Goal: Task Accomplishment & Management: Manage account settings

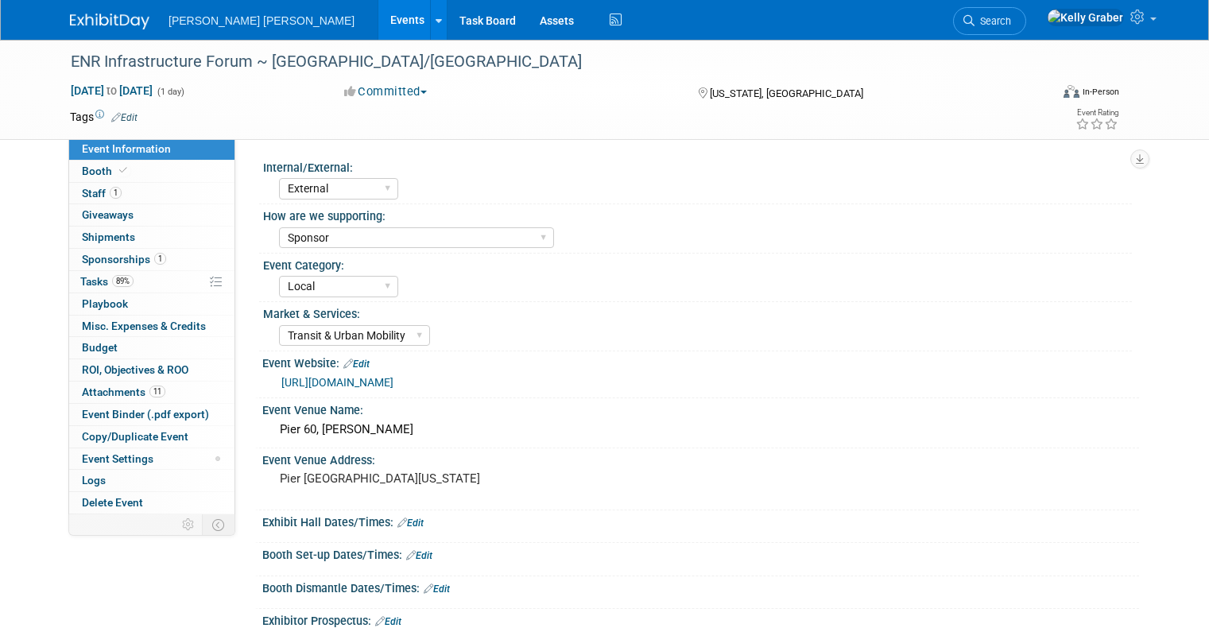
select select "External"
select select "Sponsor"
select select "Local"
select select "Transit & Urban Mobility"
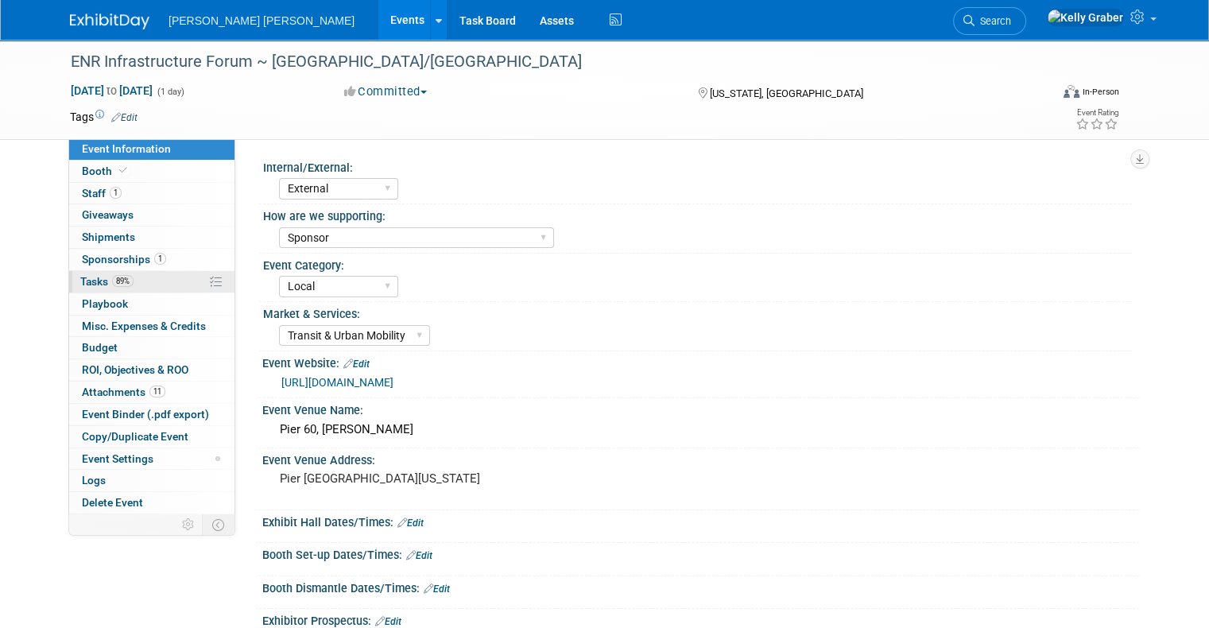
click at [86, 281] on span "Tasks 89%" at bounding box center [106, 281] width 53 height 13
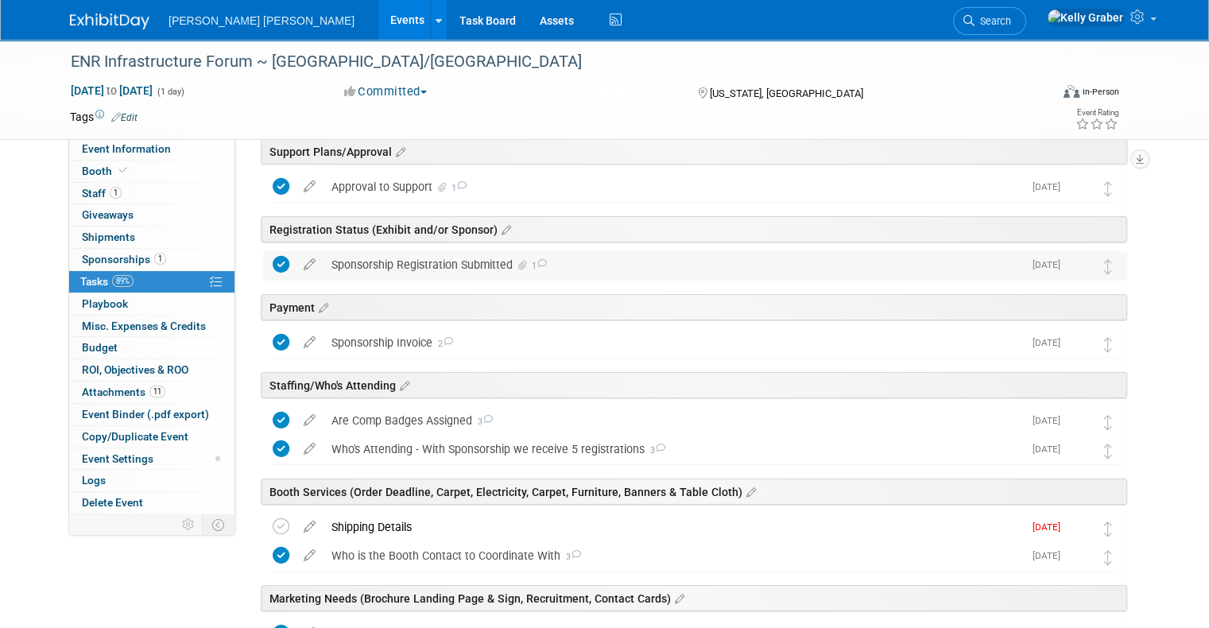
scroll to position [159, 0]
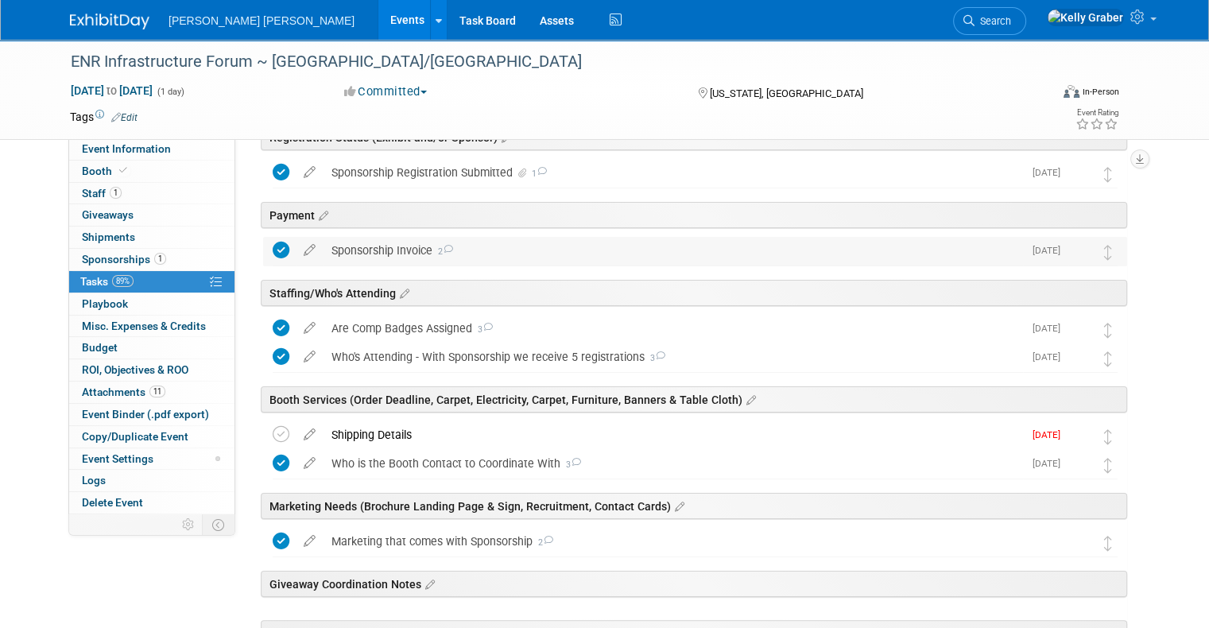
click at [336, 244] on div "Sponsorship Invoice 2" at bounding box center [672, 250] width 699 height 27
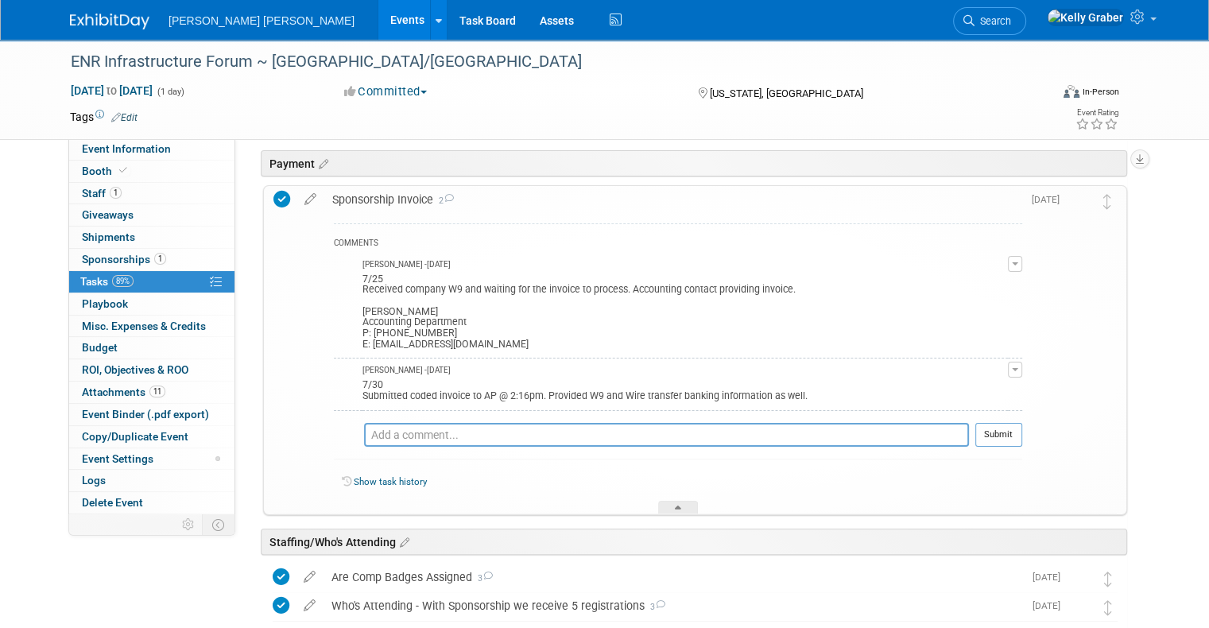
scroll to position [238, 0]
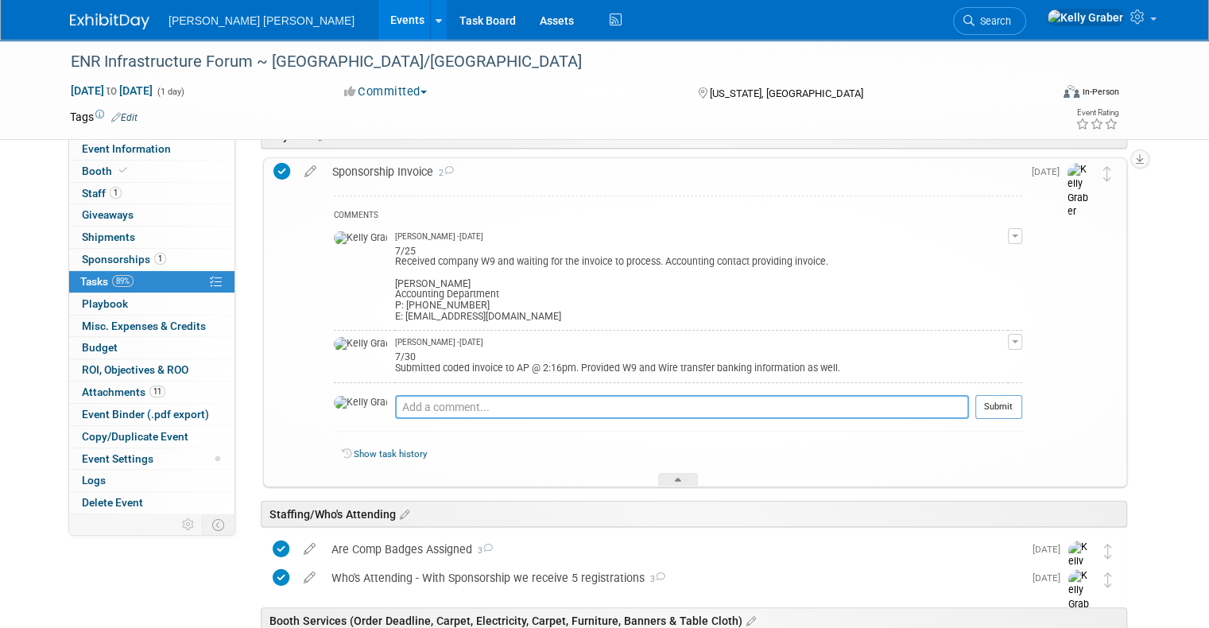
click at [445, 411] on textarea at bounding box center [682, 407] width 574 height 24
click at [526, 407] on textarea at bounding box center [682, 407] width 574 height 24
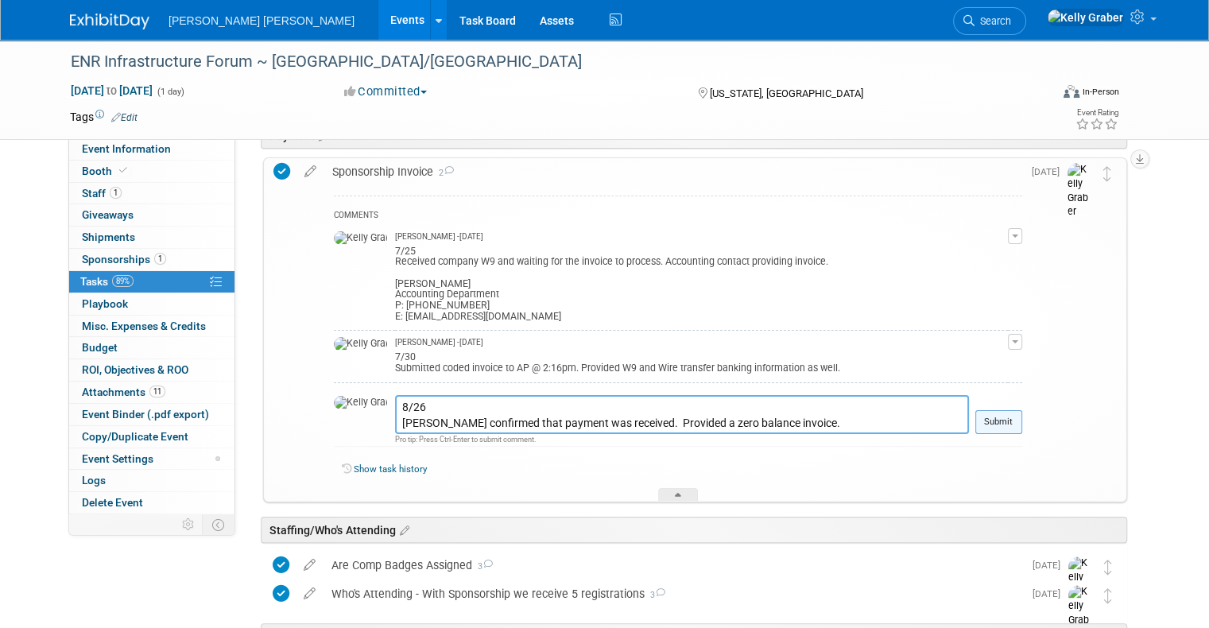
type textarea "8/26 Lynette confirmed that payment was received. Provided a zero balance invoi…"
click at [1022, 417] on button "Submit" at bounding box center [998, 422] width 47 height 24
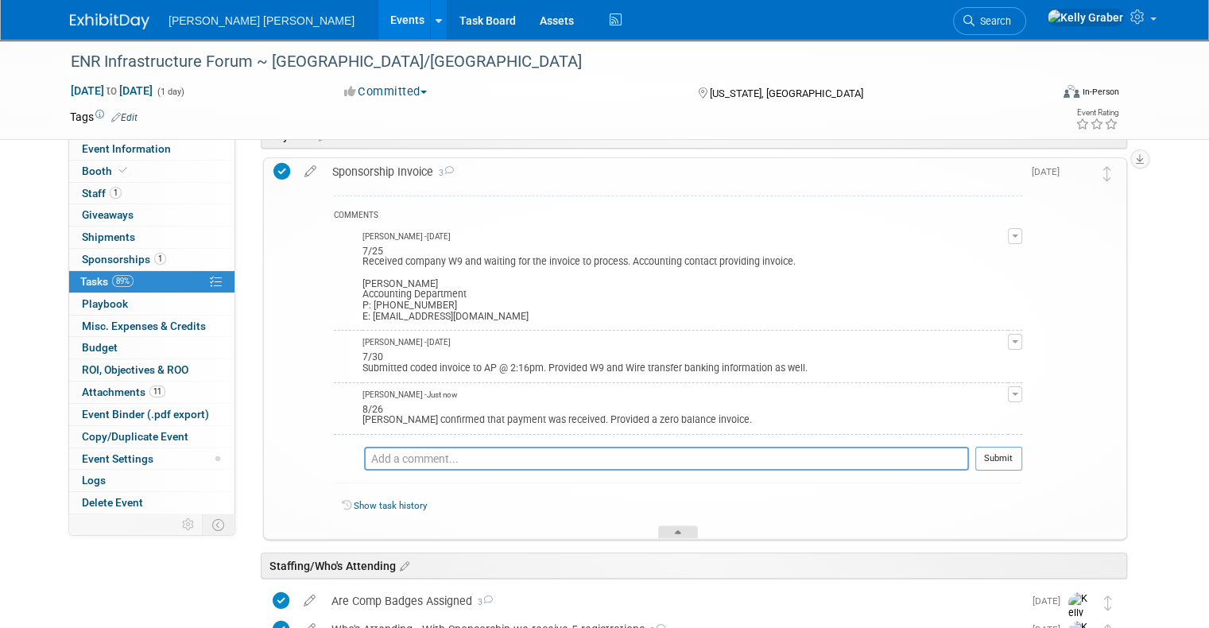
click at [686, 525] on div at bounding box center [678, 532] width 40 height 14
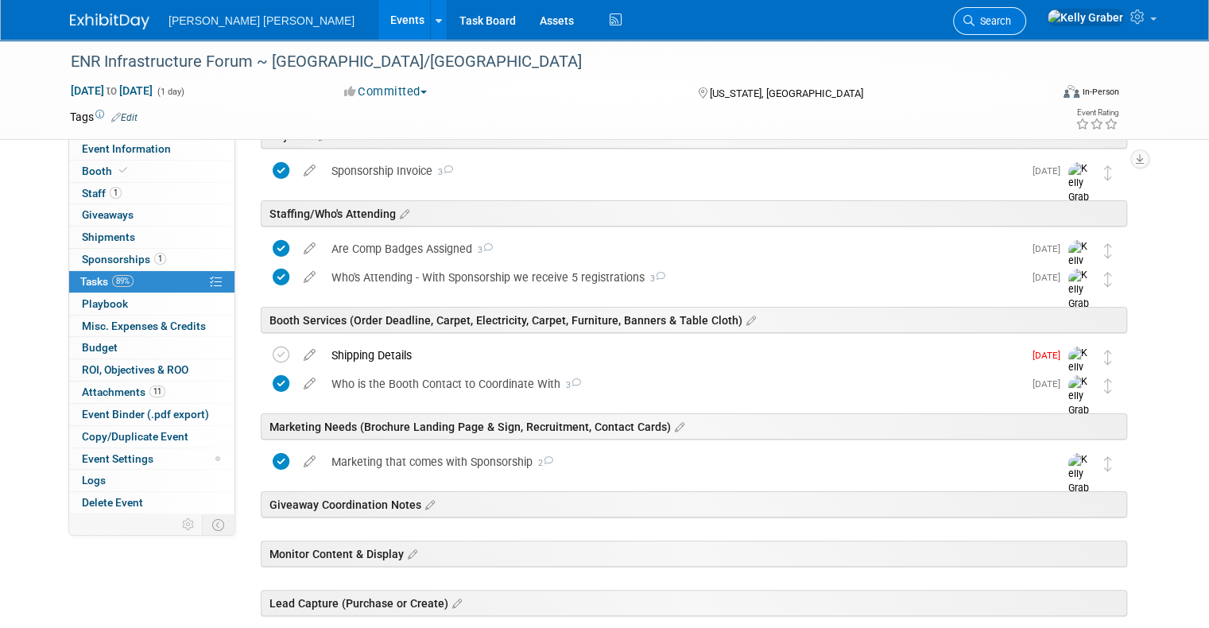
click at [1011, 15] on span "Search" at bounding box center [992, 21] width 37 height 12
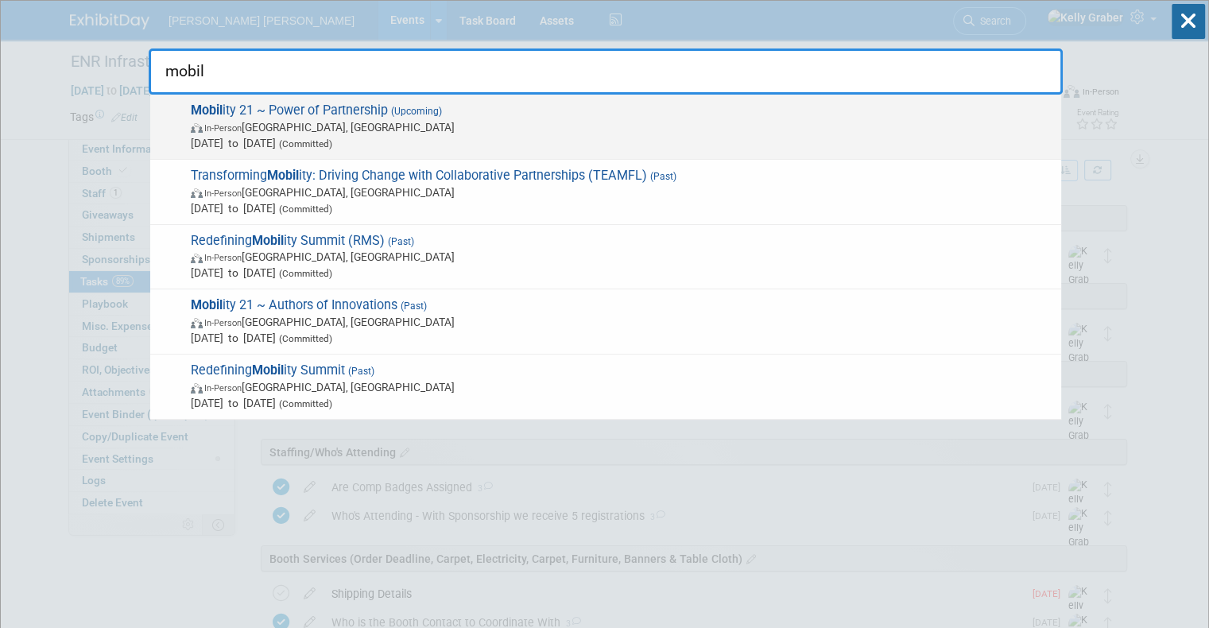
type input "mobil"
click at [283, 123] on span "In-Person Anaheim, CA" at bounding box center [622, 127] width 862 height 16
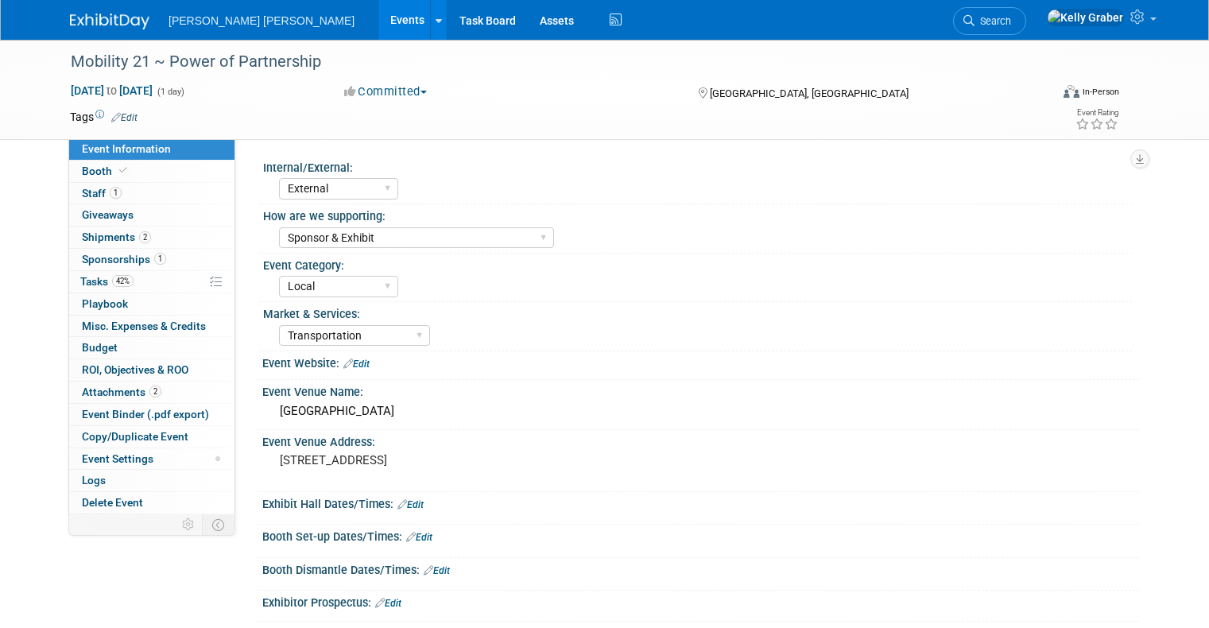
select select "External"
select select "Sponsor & Exhibit"
select select "Local"
select select "Transportation"
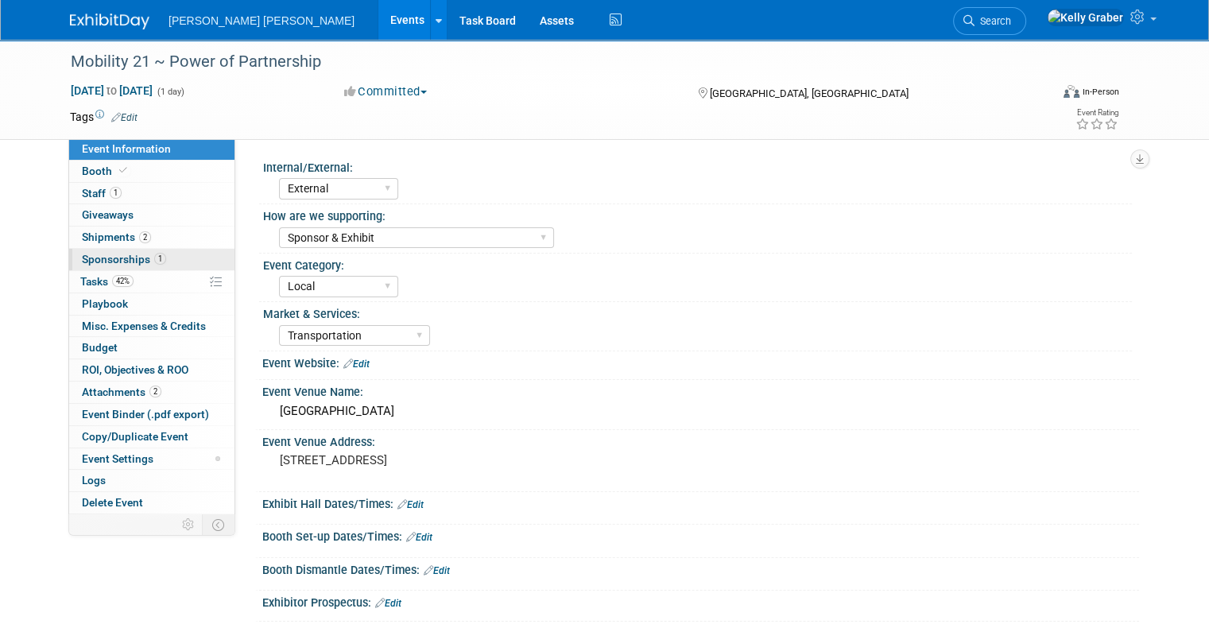
click at [87, 264] on span "Sponsorships 1" at bounding box center [124, 259] width 84 height 13
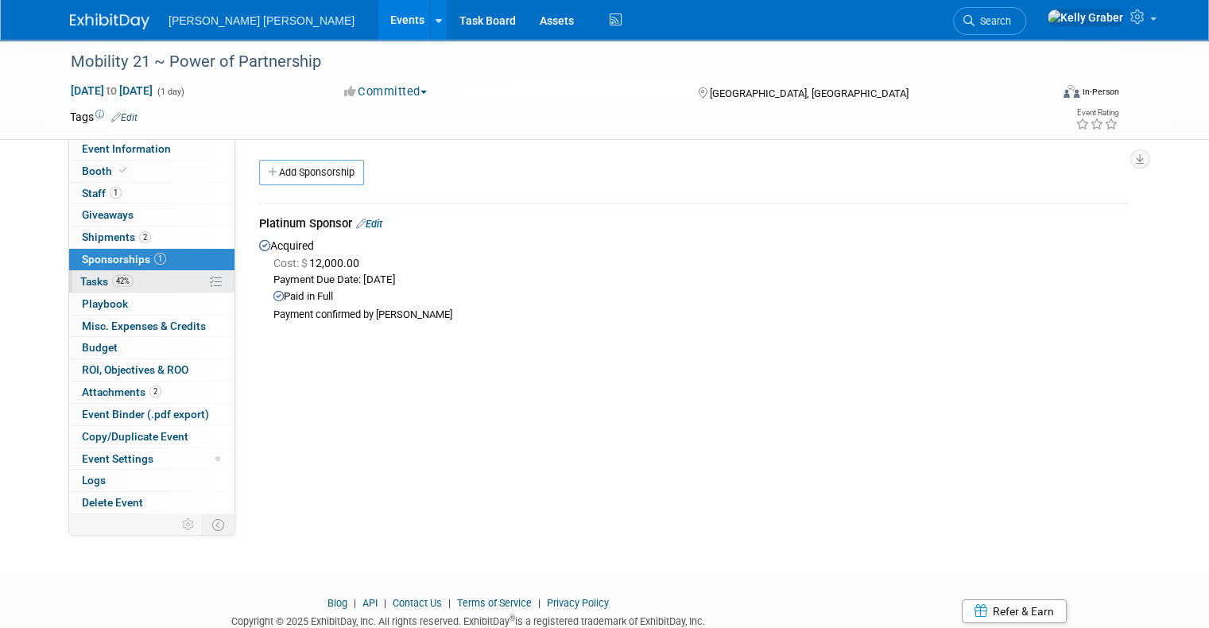
click at [86, 278] on span "Tasks 42%" at bounding box center [106, 281] width 53 height 13
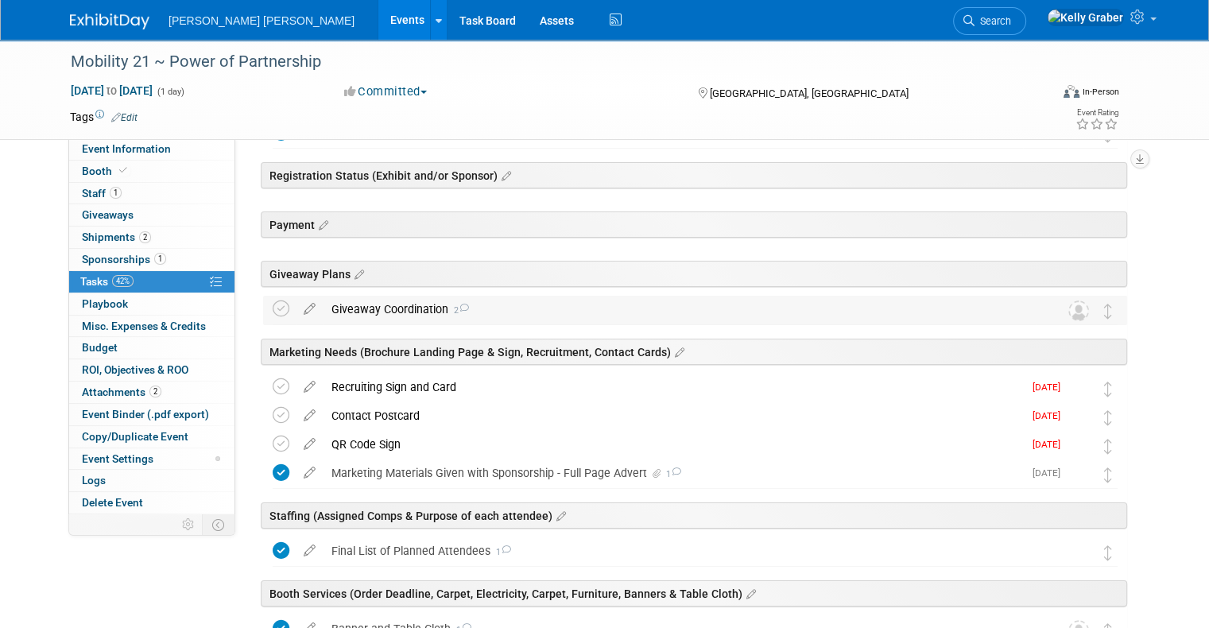
scroll to position [159, 0]
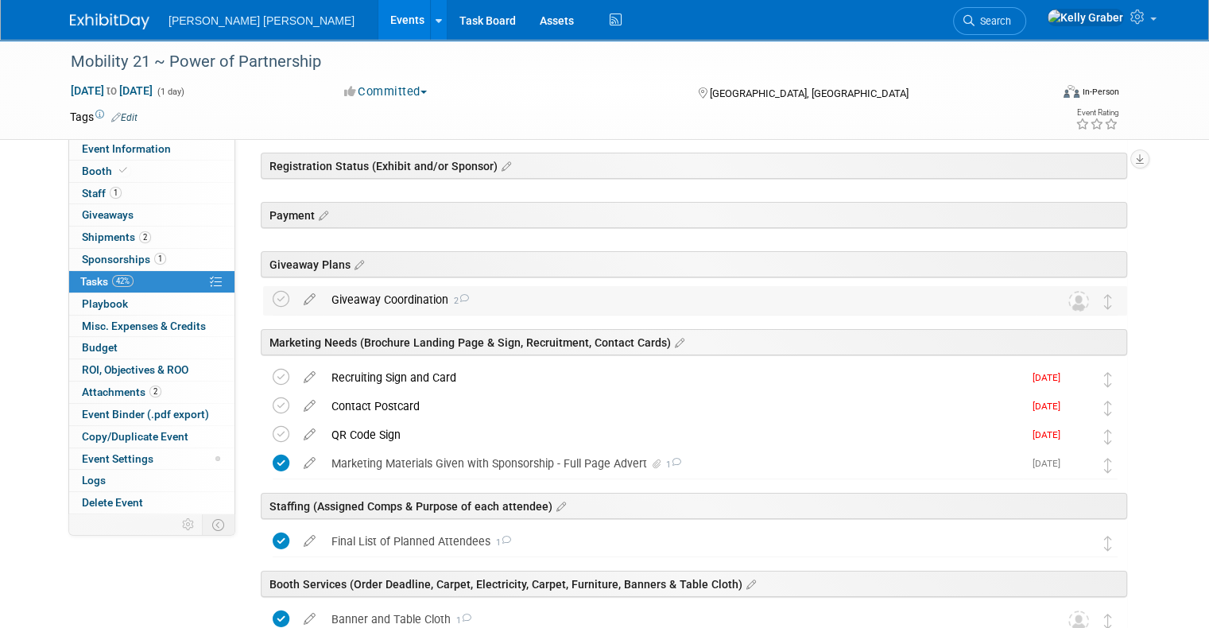
click at [345, 296] on div "Giveaway Coordination 2" at bounding box center [679, 299] width 713 height 27
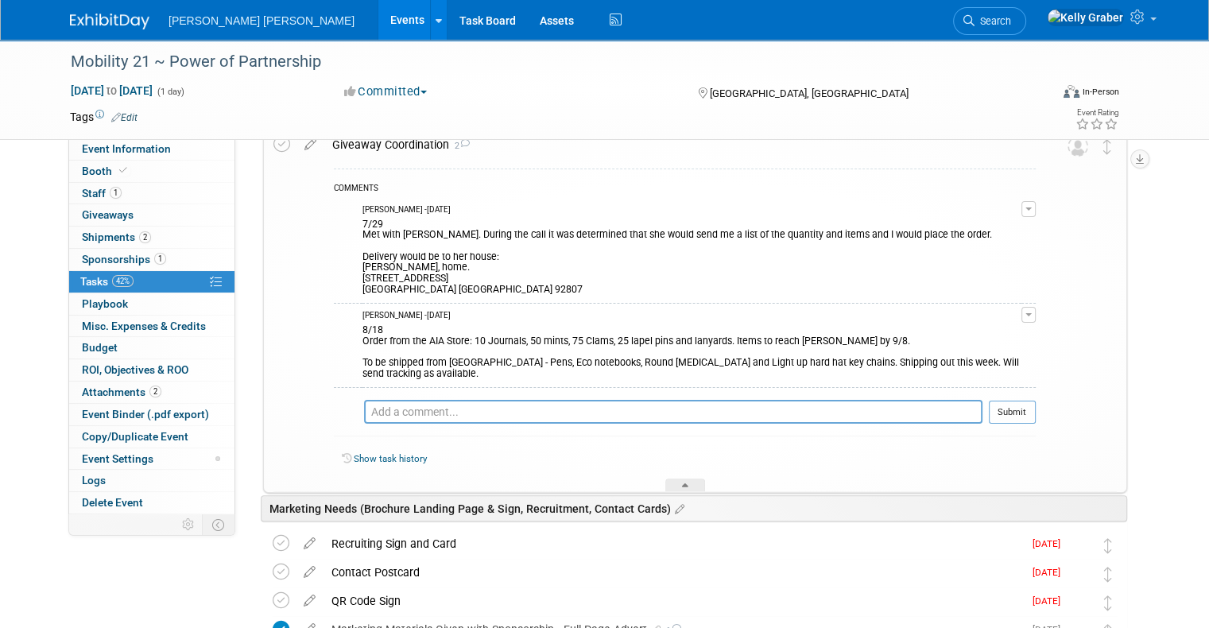
scroll to position [318, 0]
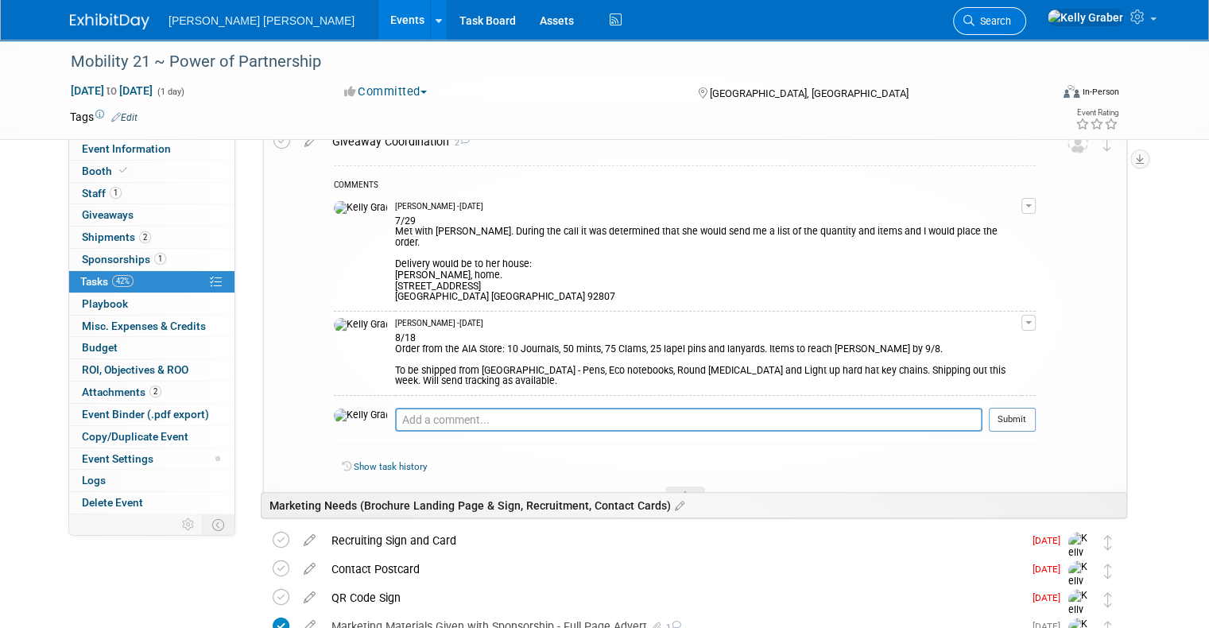
click at [1026, 11] on link "Search" at bounding box center [989, 21] width 73 height 28
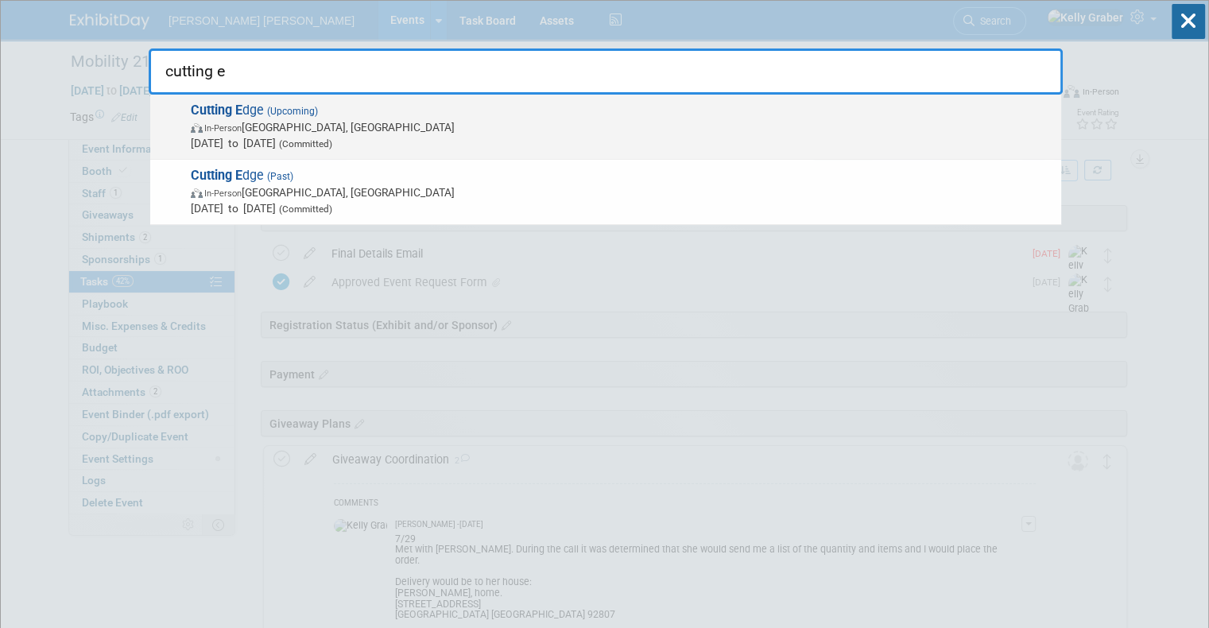
type input "cutting e"
click at [306, 135] on span "[DATE] to [DATE] (Committed)" at bounding box center [622, 143] width 862 height 16
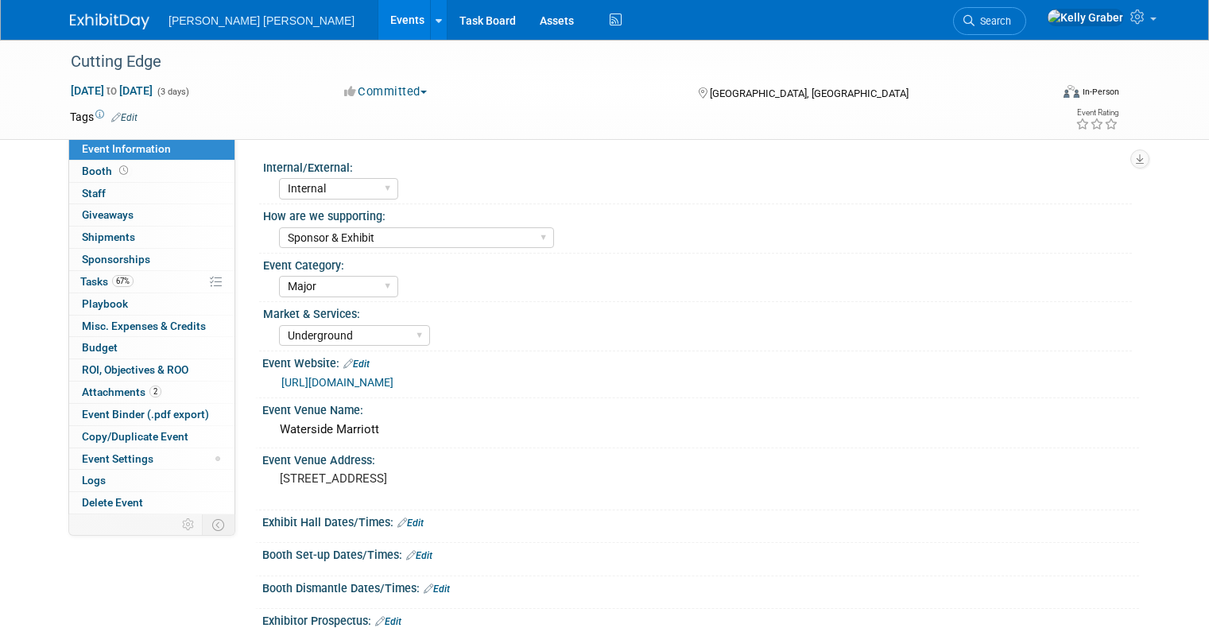
select select "Internal"
select select "Sponsor & Exhibit"
select select "Major"
select select "Underground"
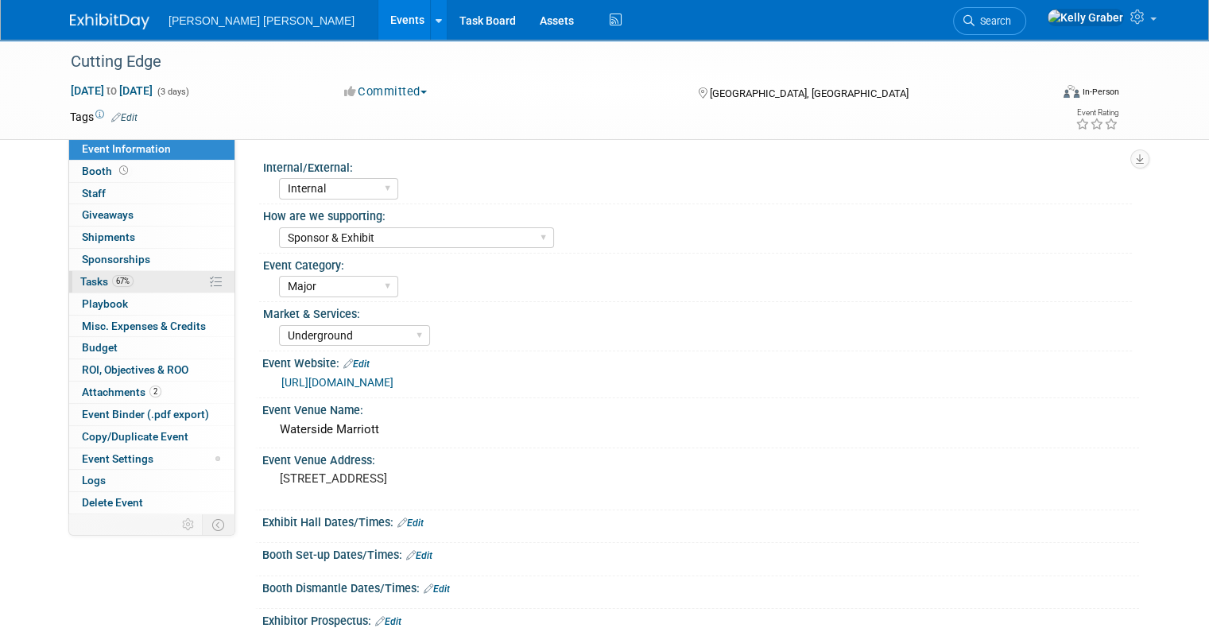
click at [80, 280] on span "Tasks 67%" at bounding box center [106, 281] width 53 height 13
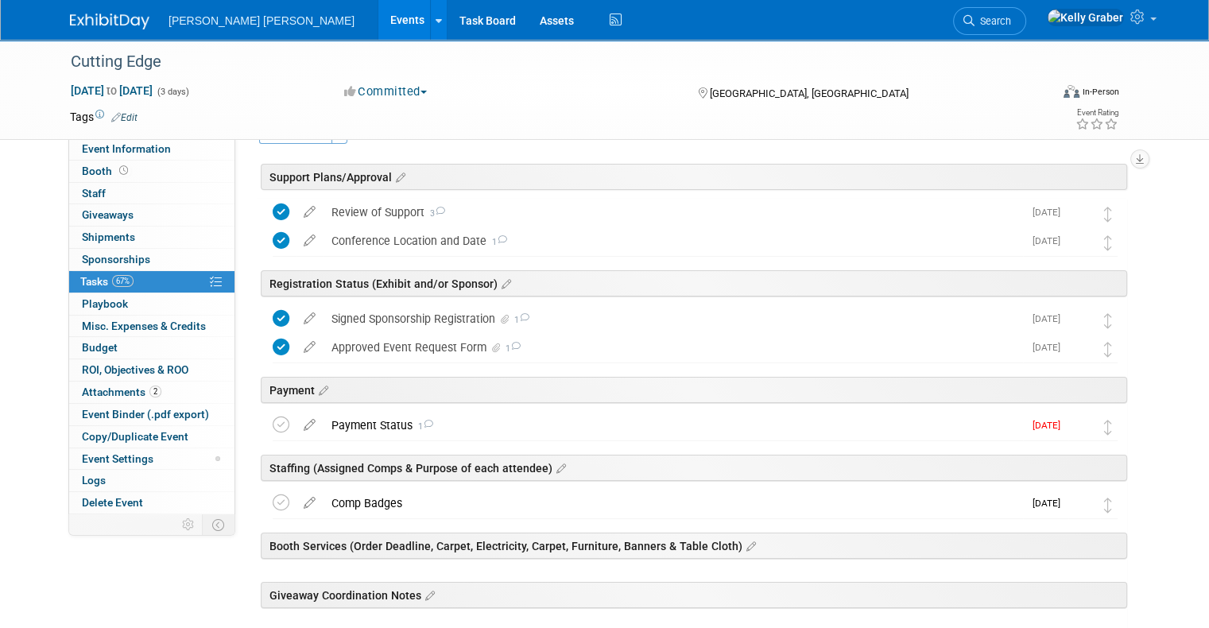
scroll to position [159, 0]
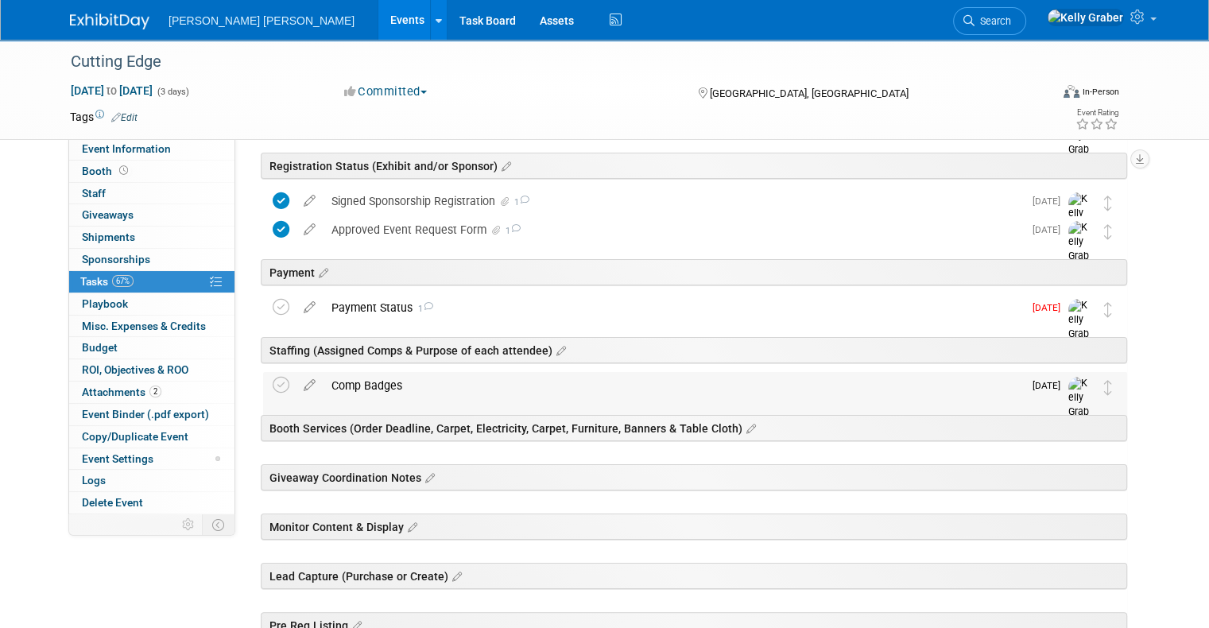
click at [381, 387] on div "Comp Badges" at bounding box center [672, 385] width 699 height 27
